Goal: Check status: Check status

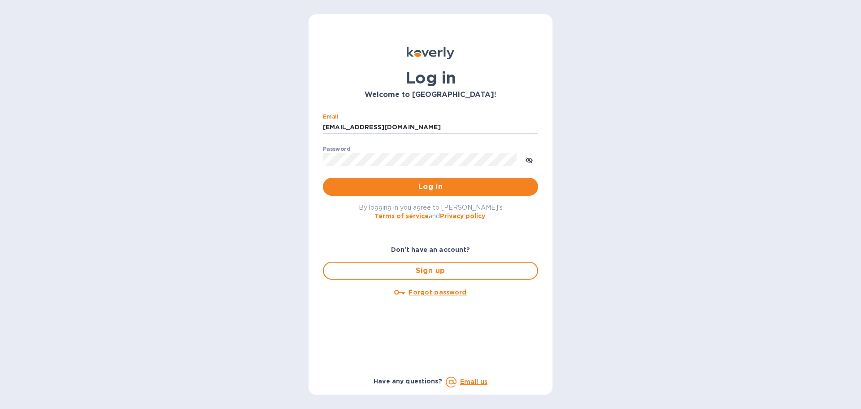
drag, startPoint x: 404, startPoint y: 128, endPoint x: 315, endPoint y: 127, distance: 88.4
click at [315, 127] on div "Log in Welcome to Koverly! Email ssinger@intlfreight.net ​ Password ​ Log in By…" at bounding box center [431, 204] width 244 height 380
type input "ssinger@zarachlogistics.com"
click at [400, 186] on span "Log in" at bounding box center [430, 186] width 201 height 11
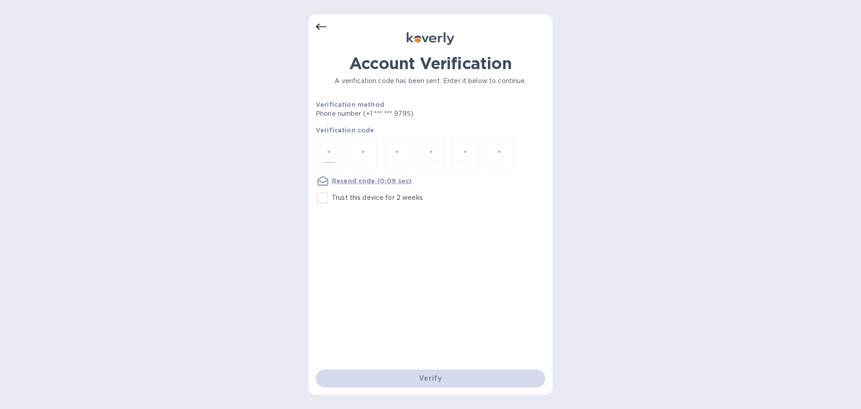
click at [336, 156] on div at bounding box center [329, 154] width 27 height 32
type input "1"
type input "6"
type input "9"
type input "4"
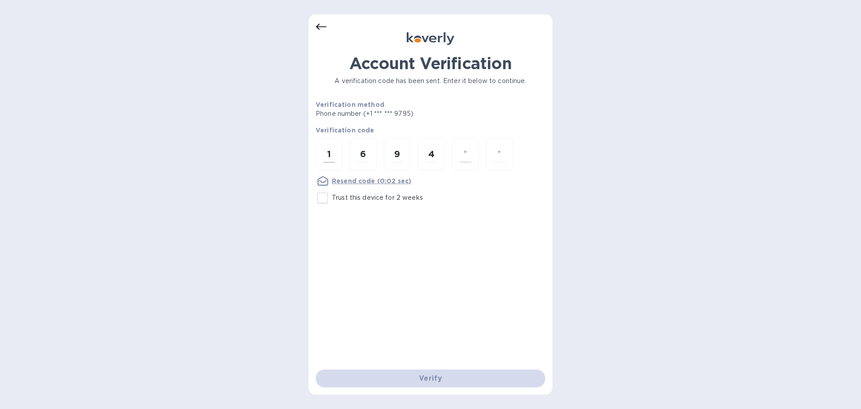
type input "9"
type input "3"
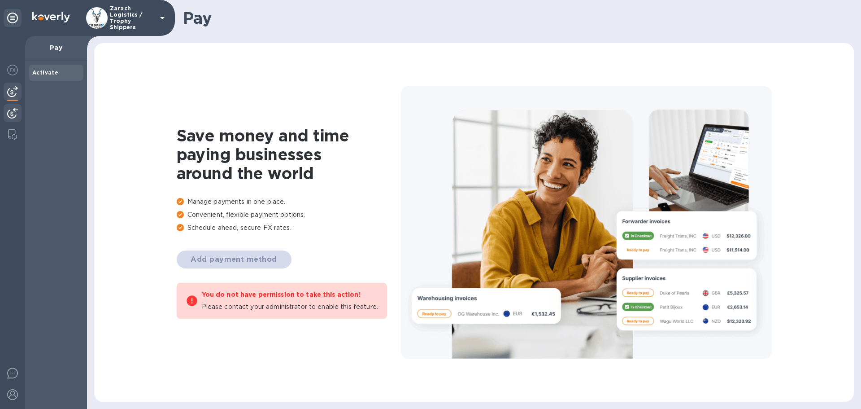
click at [10, 108] on img at bounding box center [12, 113] width 11 height 11
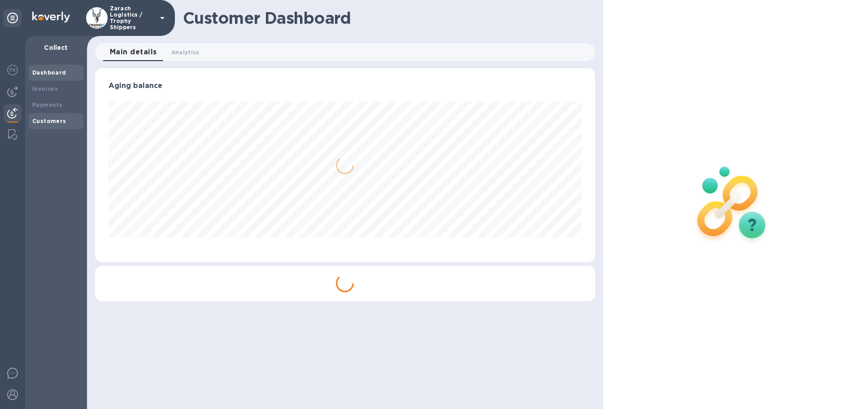
scroll to position [194, 500]
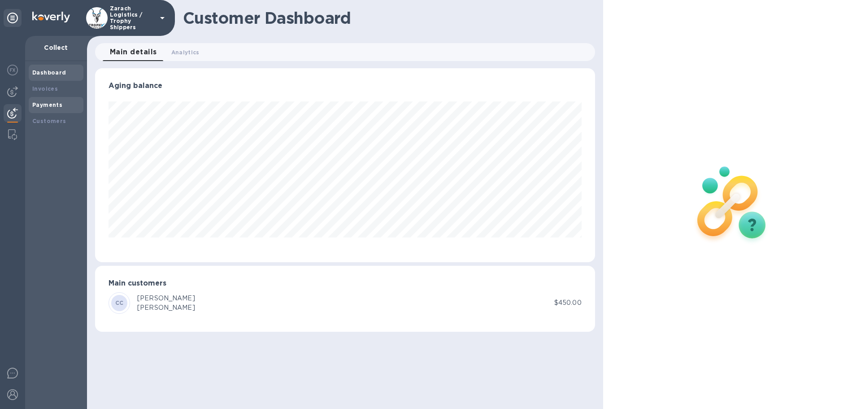
click at [35, 105] on b "Payments" at bounding box center [47, 104] width 30 height 7
